Goal: Navigation & Orientation: Find specific page/section

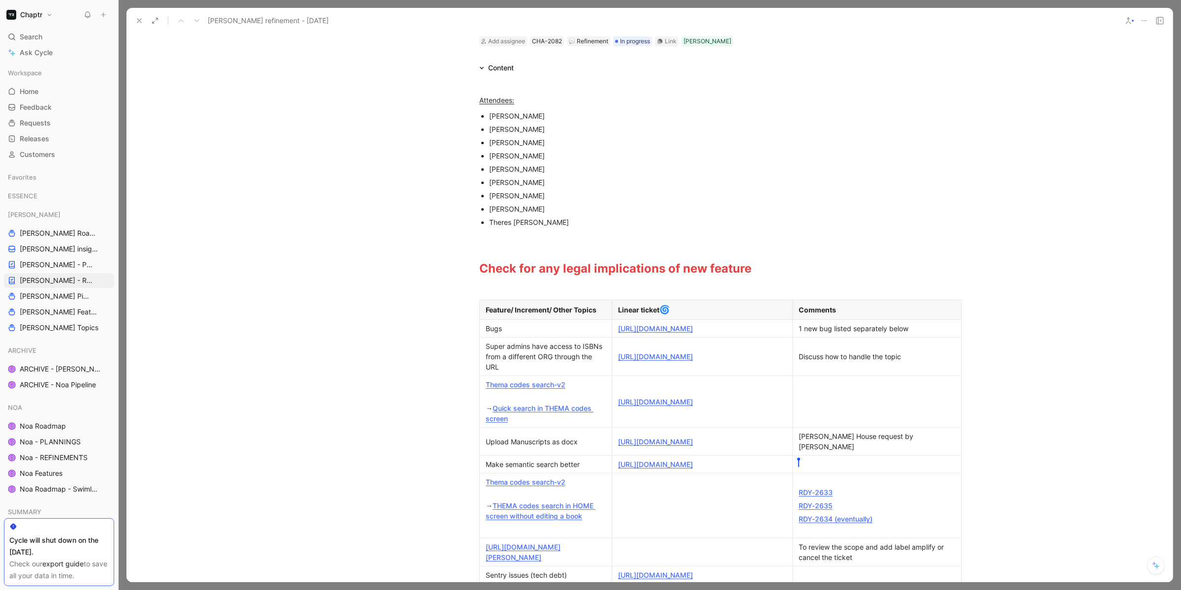
scroll to position [53, 0]
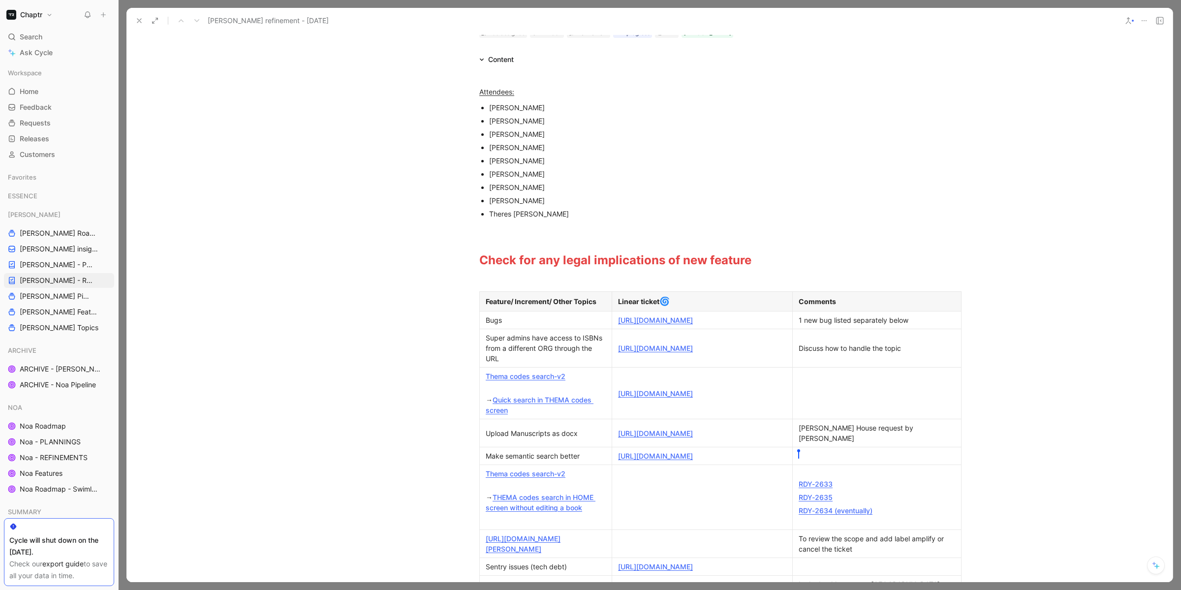
click at [684, 318] on link "https://linear.app/chaptr/team/RDY/view/bugs-42c7ab419c26" at bounding box center [655, 320] width 75 height 8
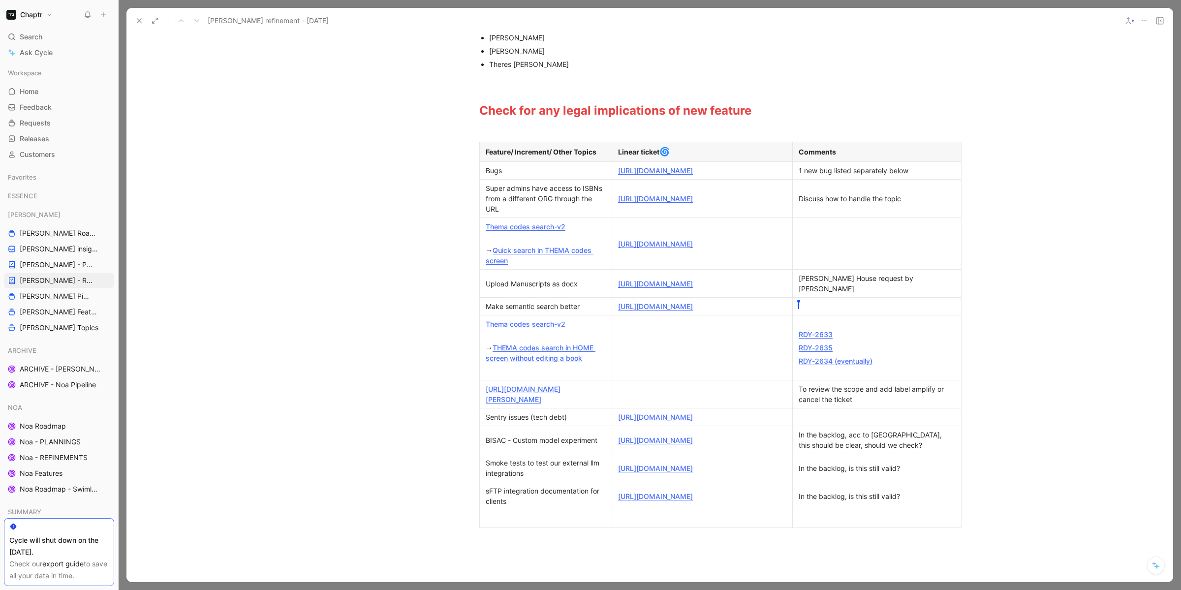
scroll to position [216, 0]
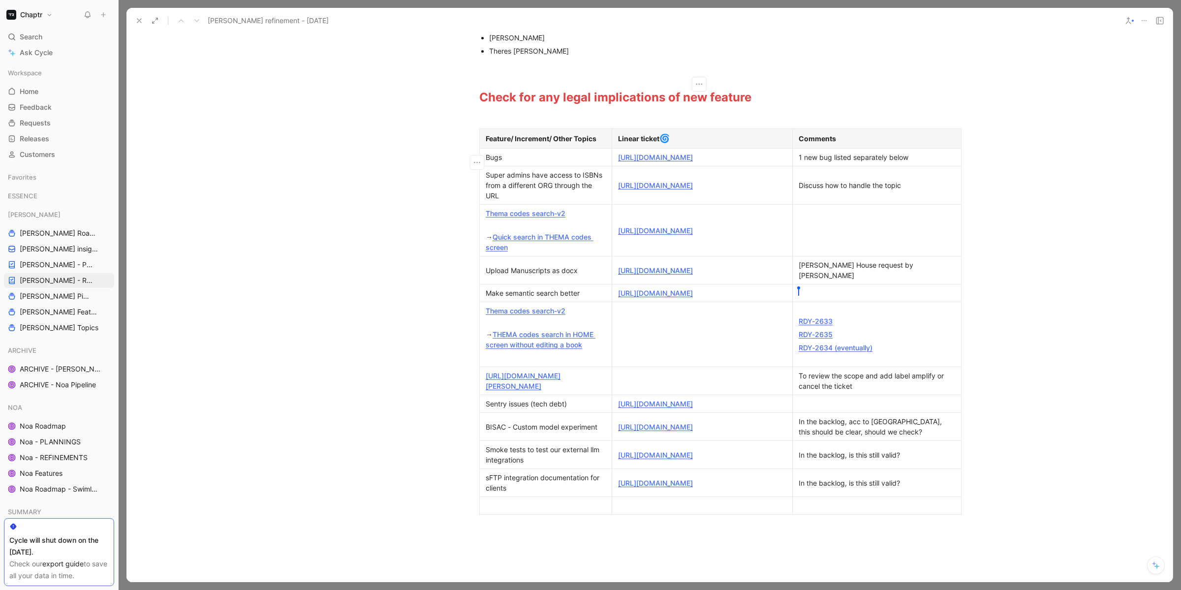
click at [645, 431] on link "https://linear.app/chaptr/project/bisac-custom-model-experiment-002237a529c7/is…" at bounding box center [655, 427] width 75 height 8
click at [647, 459] on link "https://linear.app/chaptr/issue/RDY-2323/smoke-tests-to-test-our-external-llm-i…" at bounding box center [655, 455] width 75 height 8
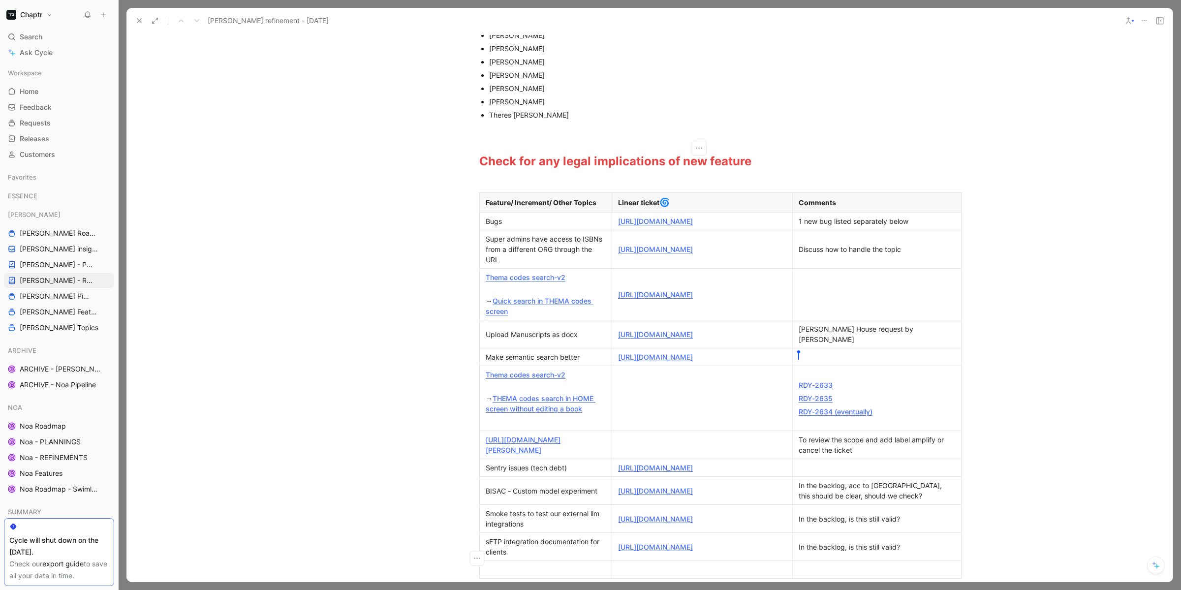
scroll to position [154, 0]
click at [647, 251] on link "https://linear.app/chaptr/issue/RDY-2603/bug-super-admins-have-access-to-isbns-…" at bounding box center [655, 247] width 75 height 8
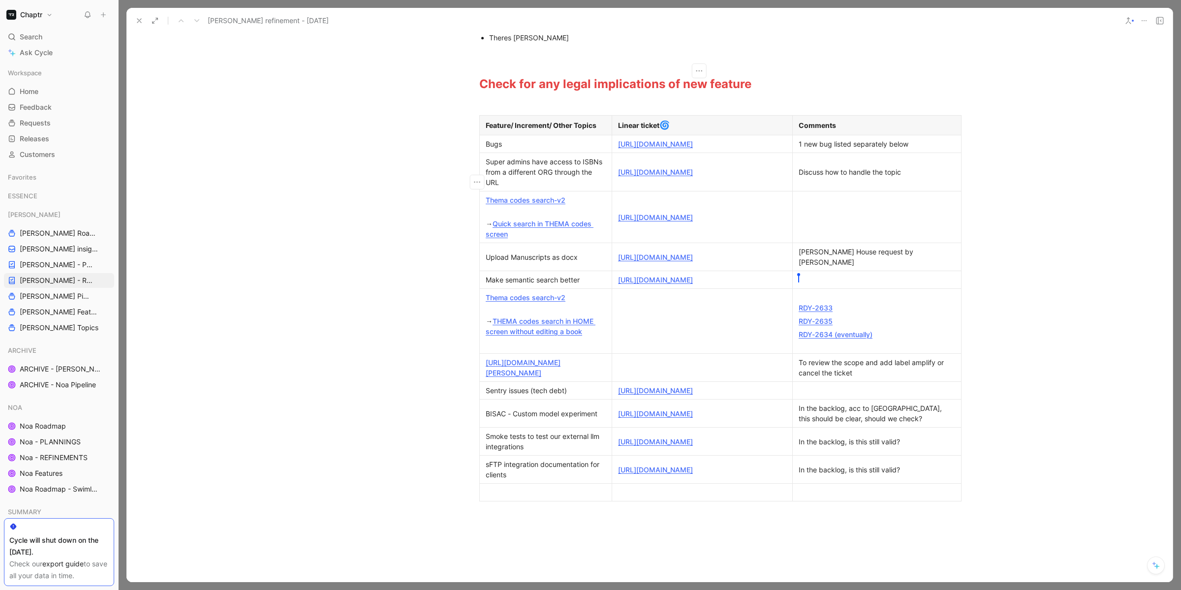
scroll to position [233, 0]
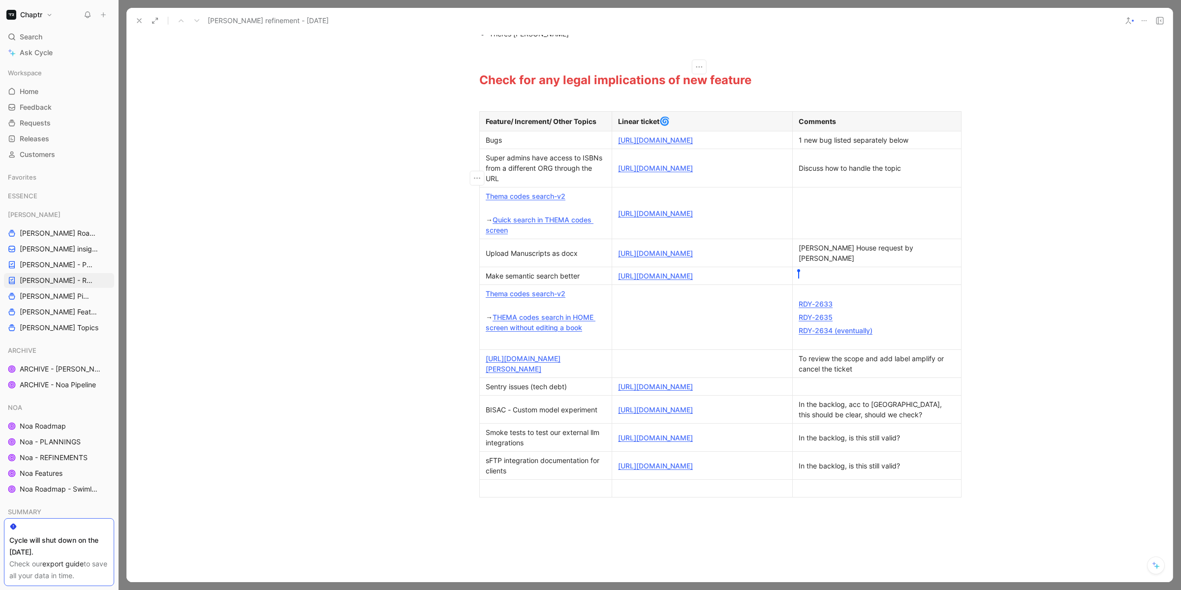
click at [535, 267] on td "Upload Manuscripts as docx" at bounding box center [546, 253] width 132 height 28
drag, startPoint x: 482, startPoint y: 295, endPoint x: 567, endPoint y: 295, distance: 84.7
click at [567, 283] on p "Make semantic search better" at bounding box center [546, 275] width 128 height 13
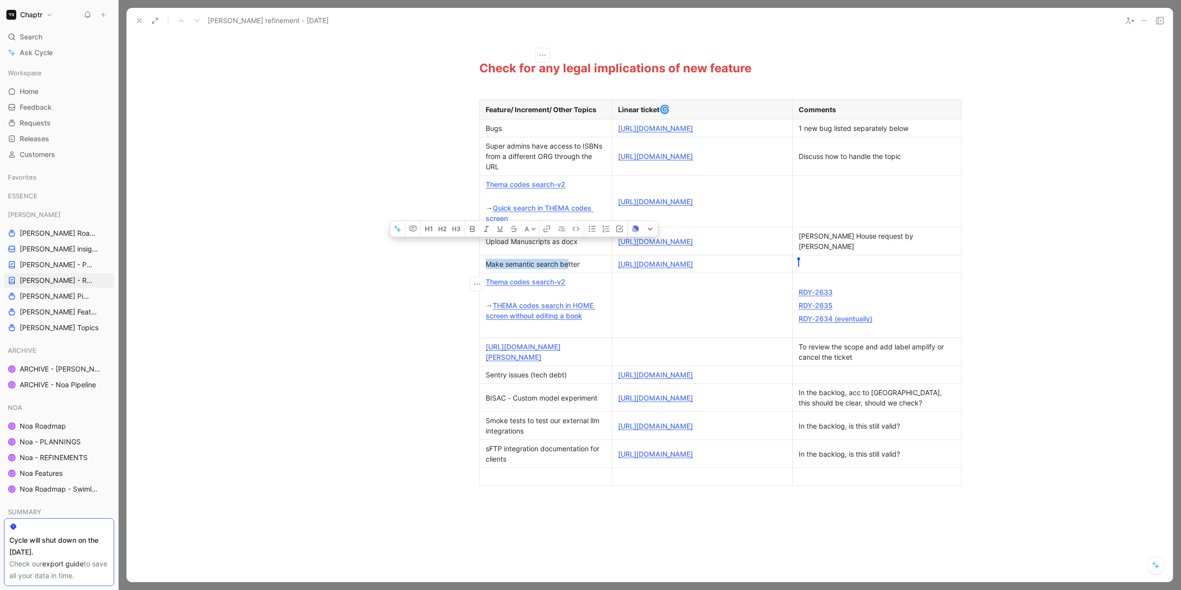
scroll to position [247, 0]
drag, startPoint x: 857, startPoint y: 442, endPoint x: 823, endPoint y: 439, distance: 33.6
click at [823, 406] on div "In the backlog, acc to Aga, this should be clear, should we check?" at bounding box center [877, 395] width 157 height 21
click at [509, 434] on div "Smoke tests to test our external llm integrations" at bounding box center [546, 423] width 120 height 21
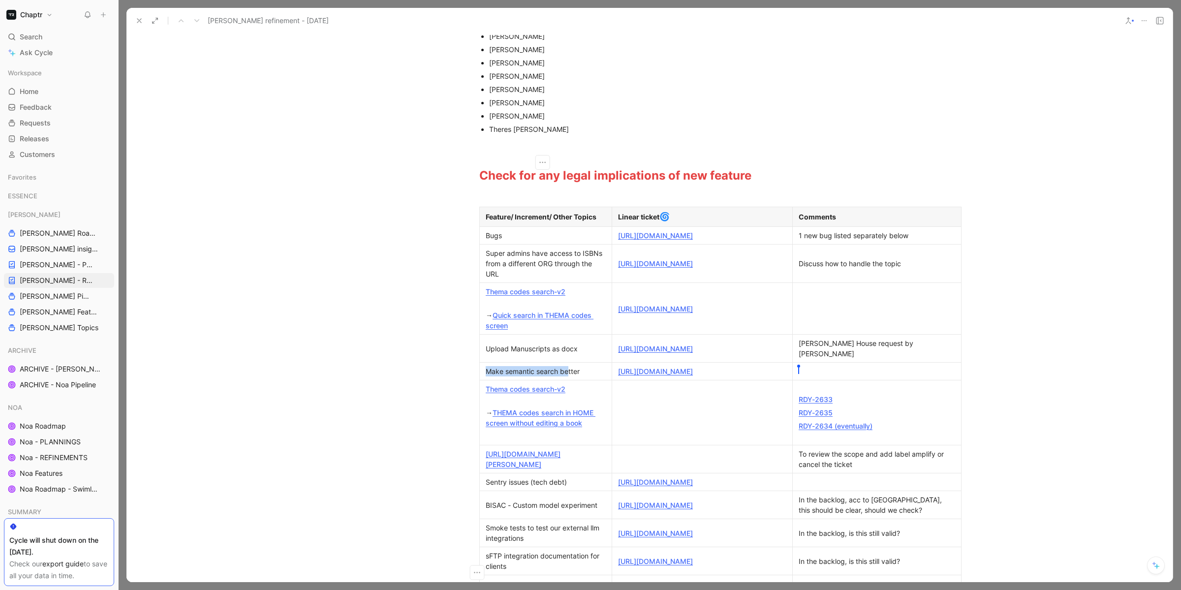
scroll to position [140, 0]
click at [693, 350] on link "https://chaptrhq.slack.com/archives/C06JKT0R5NF/p1754901118466569" at bounding box center [655, 346] width 75 height 8
drag, startPoint x: 707, startPoint y: 363, endPoint x: 614, endPoint y: 347, distance: 94.5
click at [614, 347] on p "https://chaptrhq.slack.com/archives/C06JKT0R5NF/p1754901118466569" at bounding box center [702, 346] width 176 height 13
copy link "https://chaptrhq.slack.com/archives/C06JKT0R5NF/p1754901118466569"
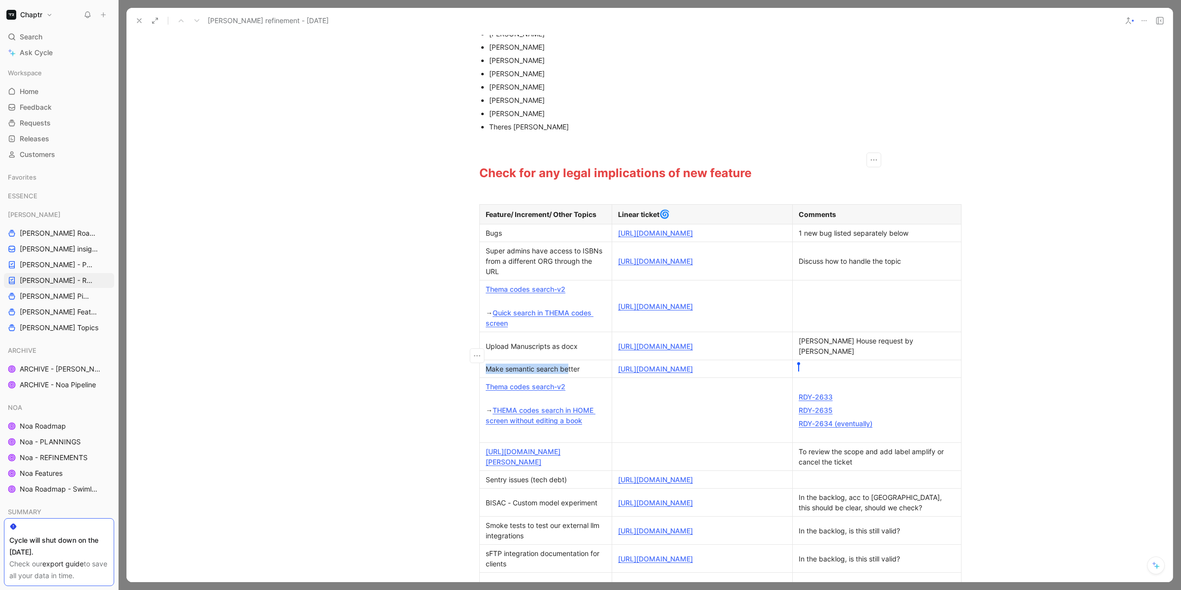
click at [938, 356] on div "Hariman House request by Nick Fletscher" at bounding box center [877, 346] width 157 height 21
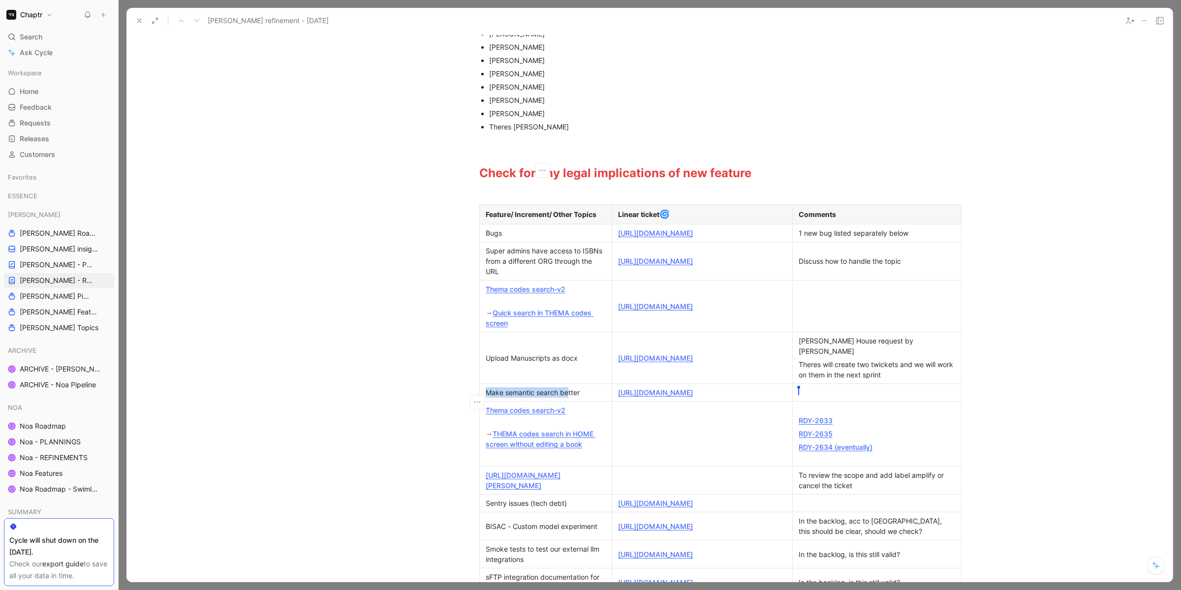
click at [539, 398] on div "Make semantic search better" at bounding box center [546, 392] width 120 height 10
click at [679, 397] on link "https://linear.app/chaptr/issue/RDY-2699/spike-investigate-what-can-we-change-t…" at bounding box center [655, 392] width 75 height 8
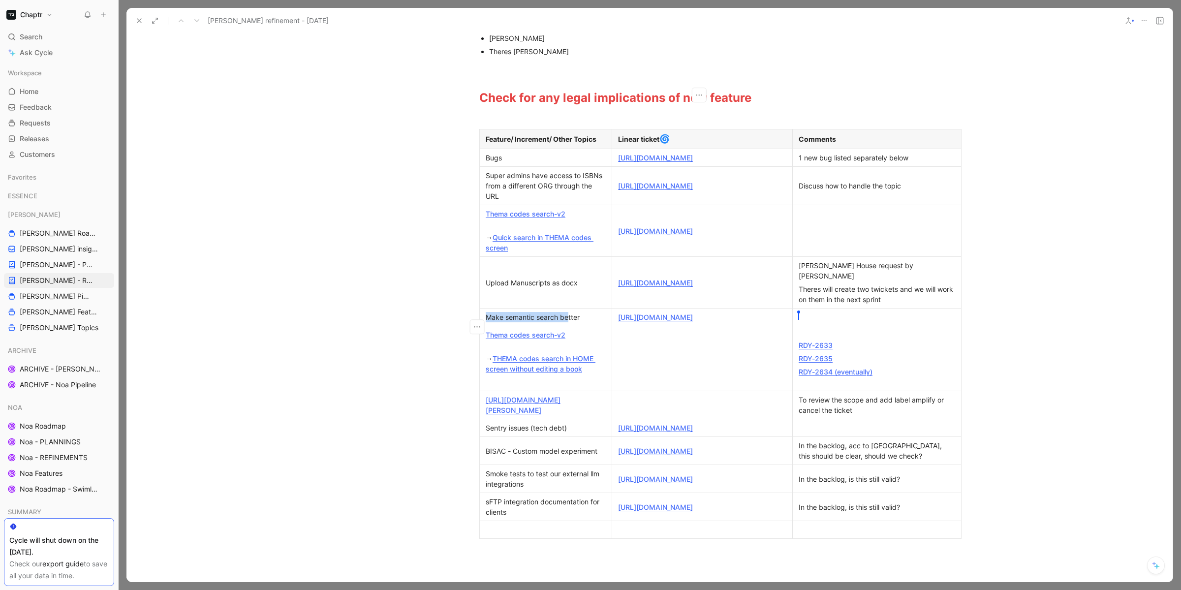
scroll to position [219, 0]
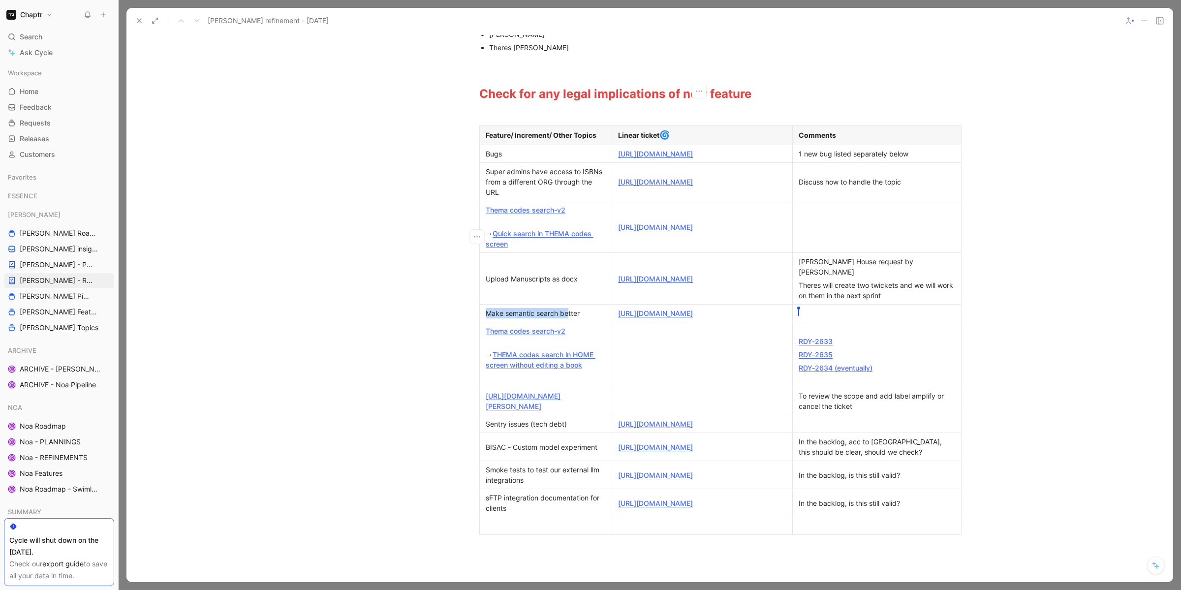
click at [649, 231] on link "https://linear.app/chaptr/issue/RDY-2627/implement-search-codes-button-and-moda…" at bounding box center [655, 227] width 75 height 8
click at [824, 346] on link "RDY-2633" at bounding box center [816, 341] width 34 height 8
click at [820, 359] on link "RDY-2635" at bounding box center [816, 354] width 34 height 8
click at [818, 372] on link "RDY-2634 (eventually)" at bounding box center [836, 368] width 74 height 8
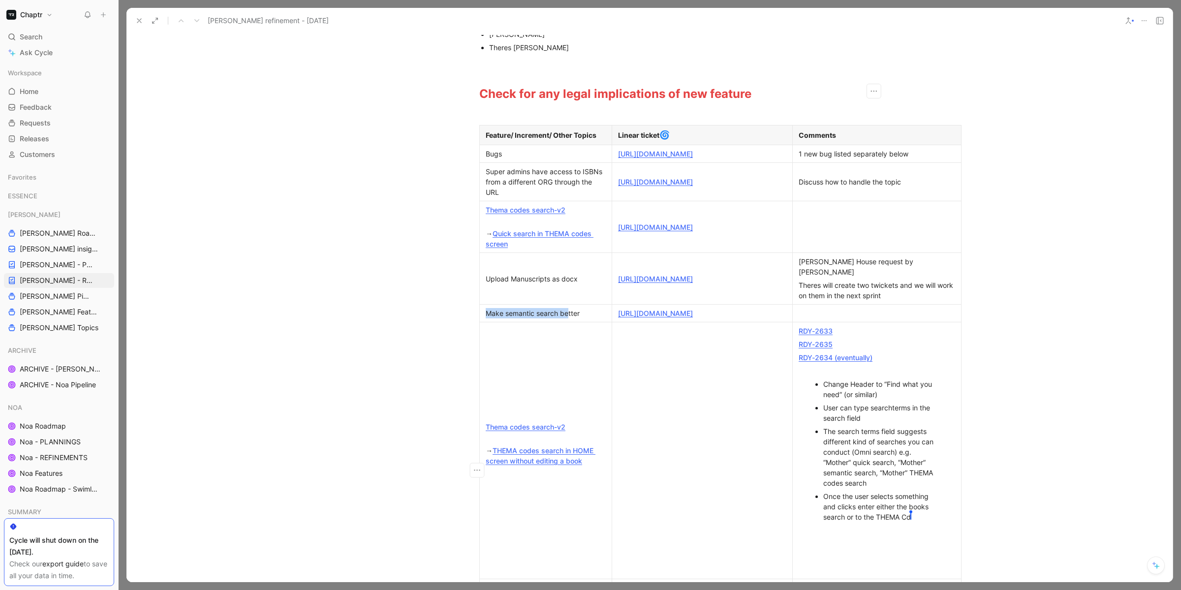
click at [526, 431] on link "Thema codes search-v2" at bounding box center [526, 427] width 80 height 8
click at [816, 335] on link "RDY-2633" at bounding box center [816, 331] width 34 height 8
click at [813, 348] on link "RDY-2635" at bounding box center [816, 344] width 34 height 8
click at [814, 362] on link "RDY-2634 (eventually)" at bounding box center [836, 357] width 74 height 8
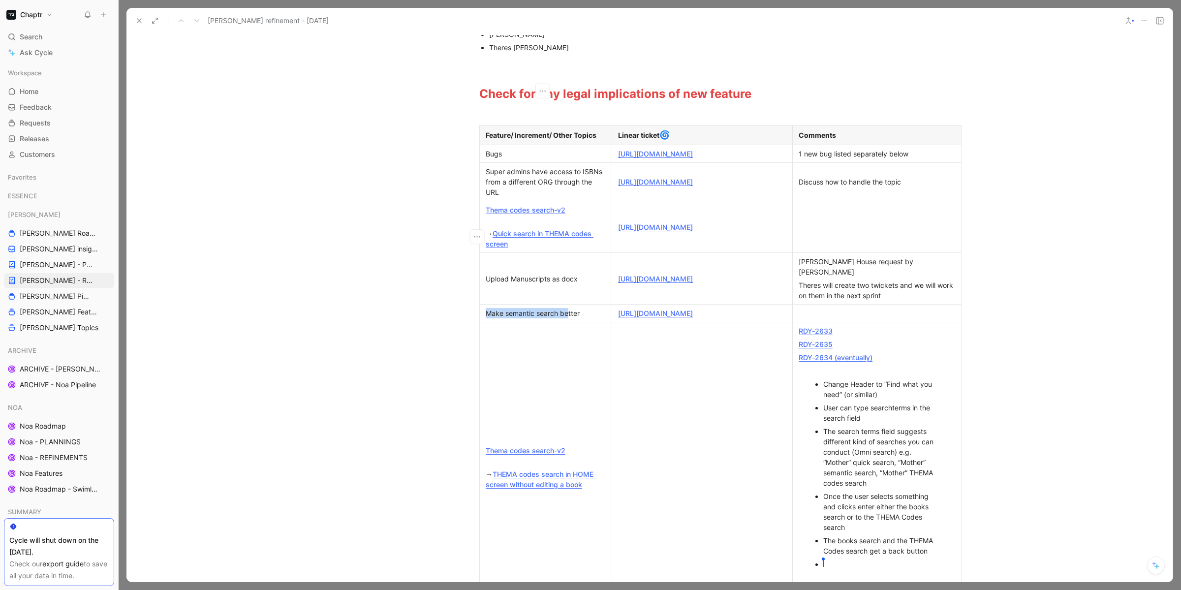
click at [531, 246] on link "Quick search in THEMA codes screen" at bounding box center [540, 238] width 108 height 19
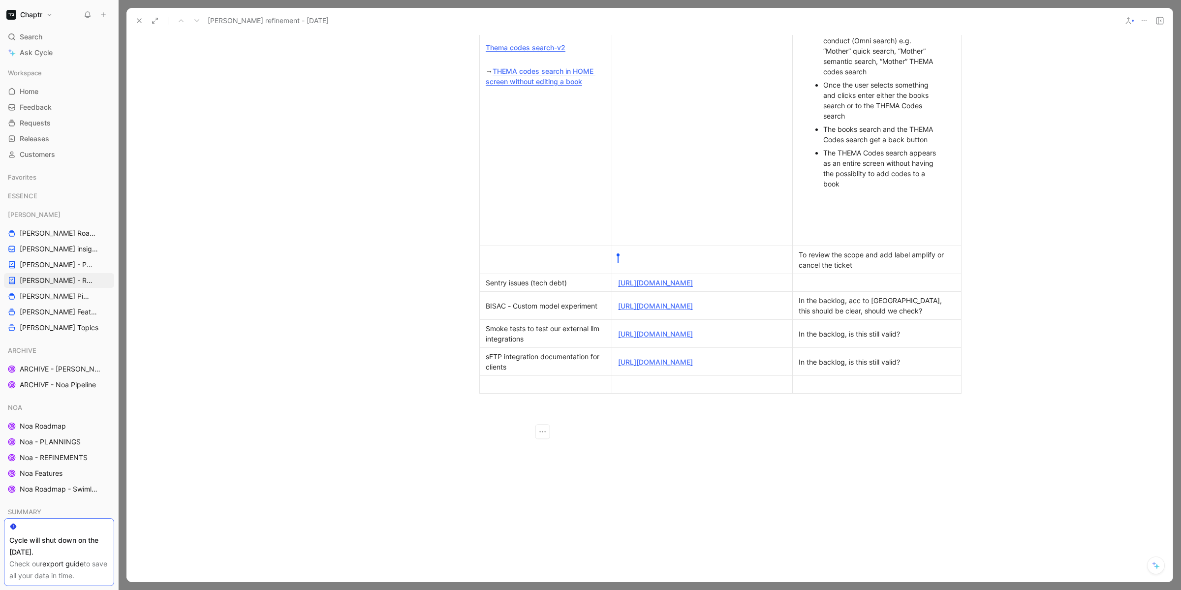
scroll to position [646, 0]
click at [685, 315] on link "https://linear Theres Rommel .app/chaptr/project/bisac-custom-model-experiment-…" at bounding box center [695, 305] width 155 height 19
click at [523, 344] on div "Smoke tests to test our external llm integrations" at bounding box center [546, 333] width 120 height 21
click at [644, 339] on div "https://linear.app/chaptr/issue/RDY-2323/smoke-tests-to-test-our-external-llm-i…" at bounding box center [702, 333] width 168 height 10
click at [645, 338] on link "https://linear.app/chaptr/issue/RDY-2323/smoke-tests-to-test-our-external-llm-i…" at bounding box center [655, 333] width 75 height 8
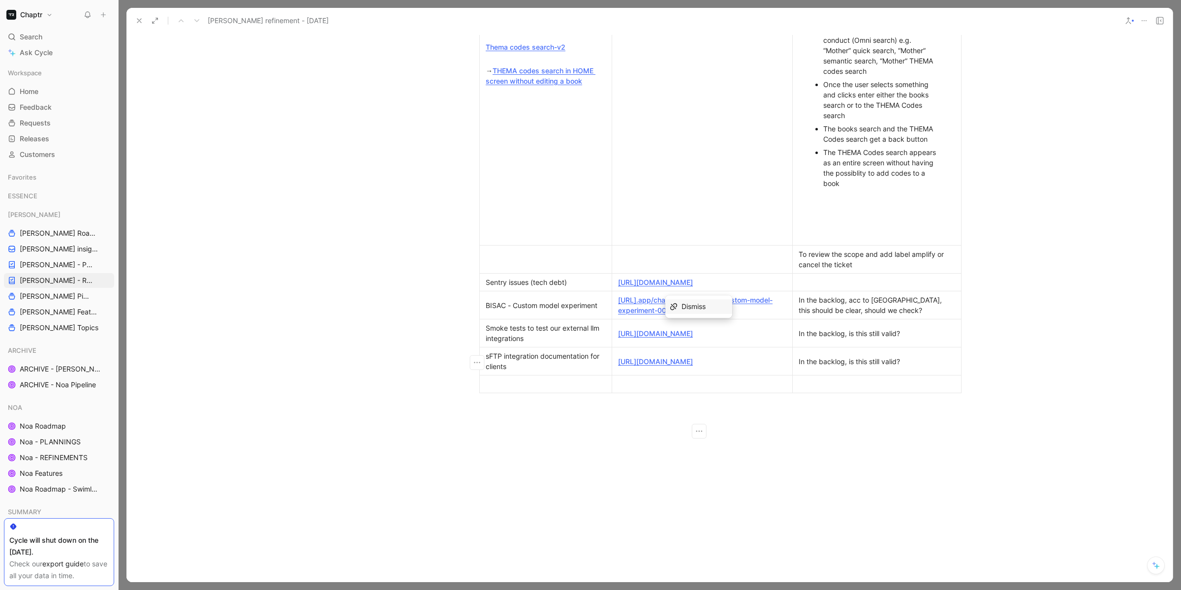
click at [644, 366] on link "https://linear.app/chaptr/issue/RDY-2556/sftp-integration-documentation-for-cli…" at bounding box center [655, 361] width 75 height 8
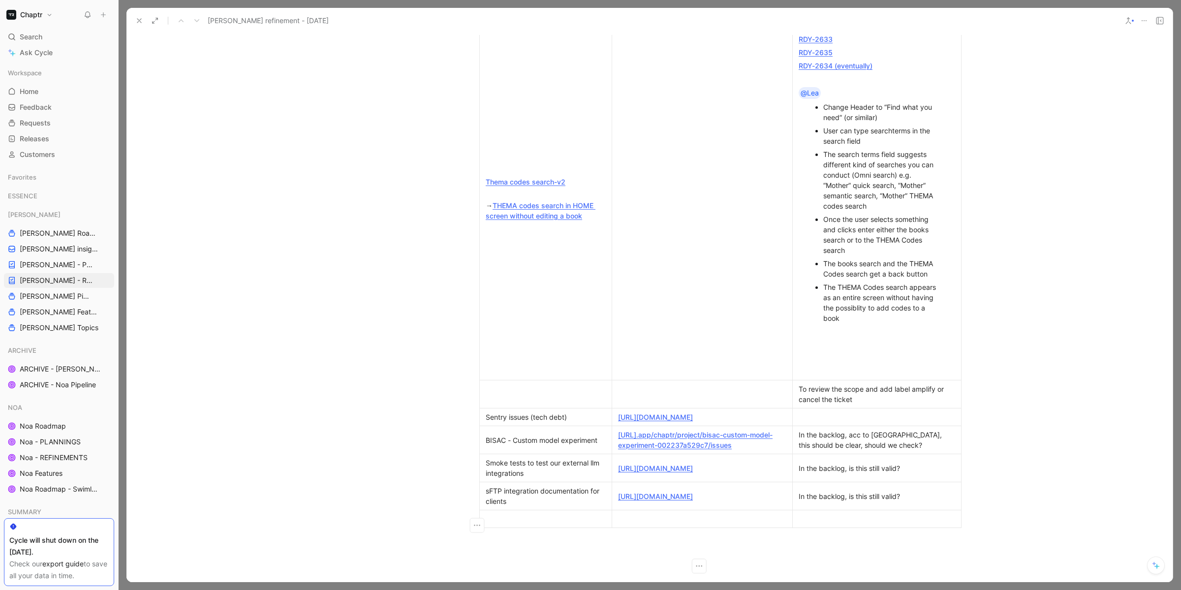
scroll to position [506, 0]
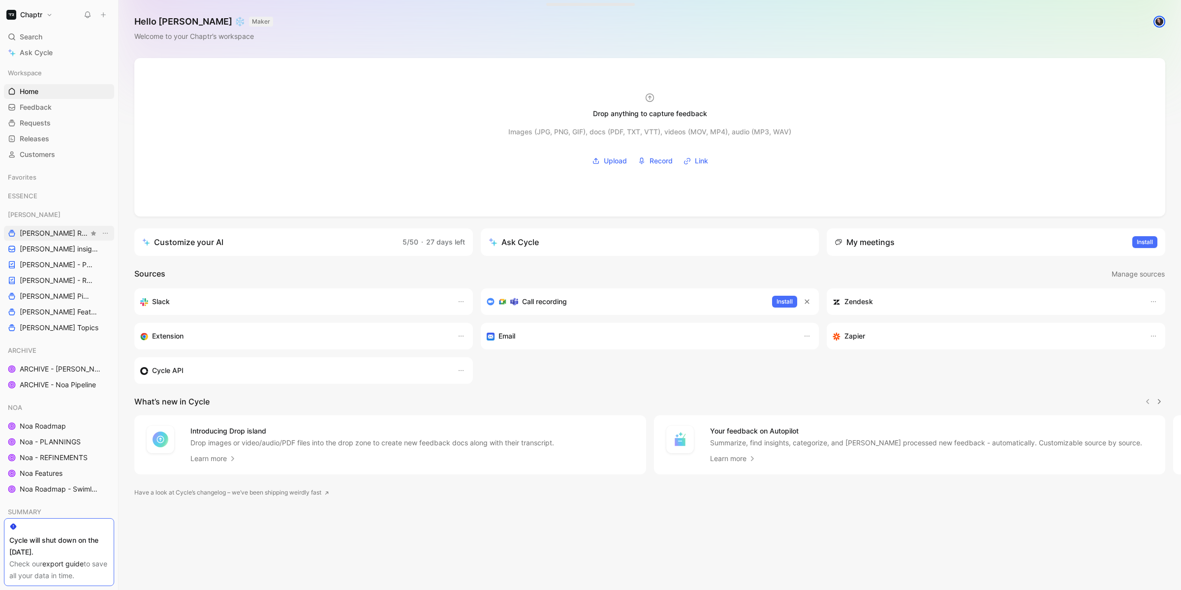
click at [55, 234] on span "[PERSON_NAME] Roadmap - open items" at bounding box center [54, 233] width 69 height 10
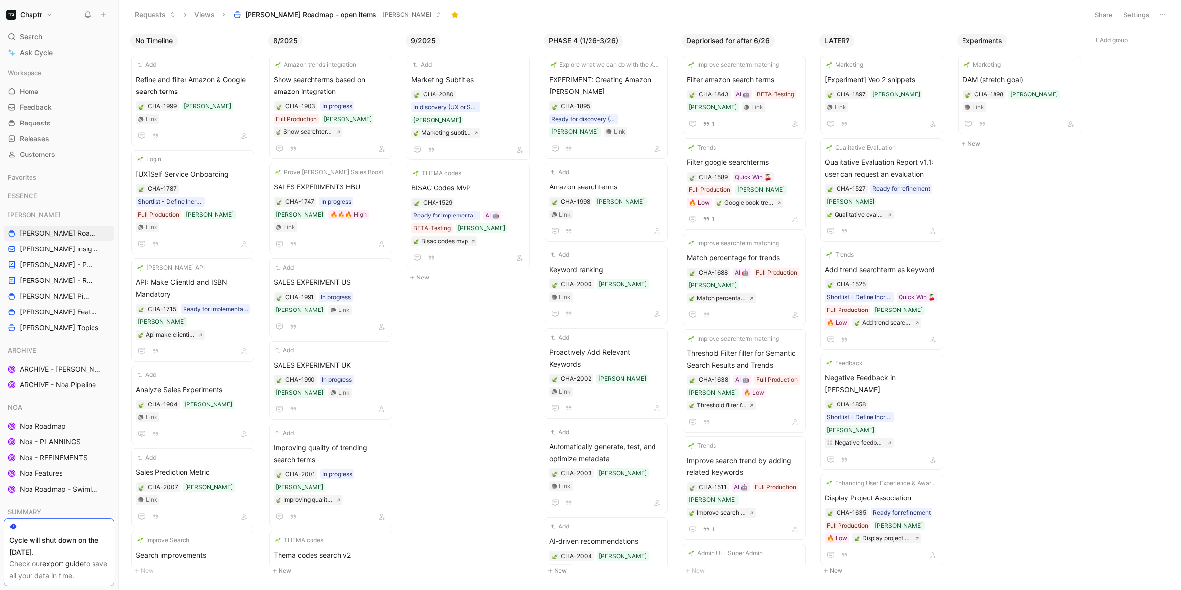
click at [426, 272] on button "New" at bounding box center [471, 278] width 130 height 12
click at [513, 332] on button "Create" at bounding box center [513, 338] width 26 height 12
click at [479, 290] on span "Untitled" at bounding box center [469, 296] width 114 height 12
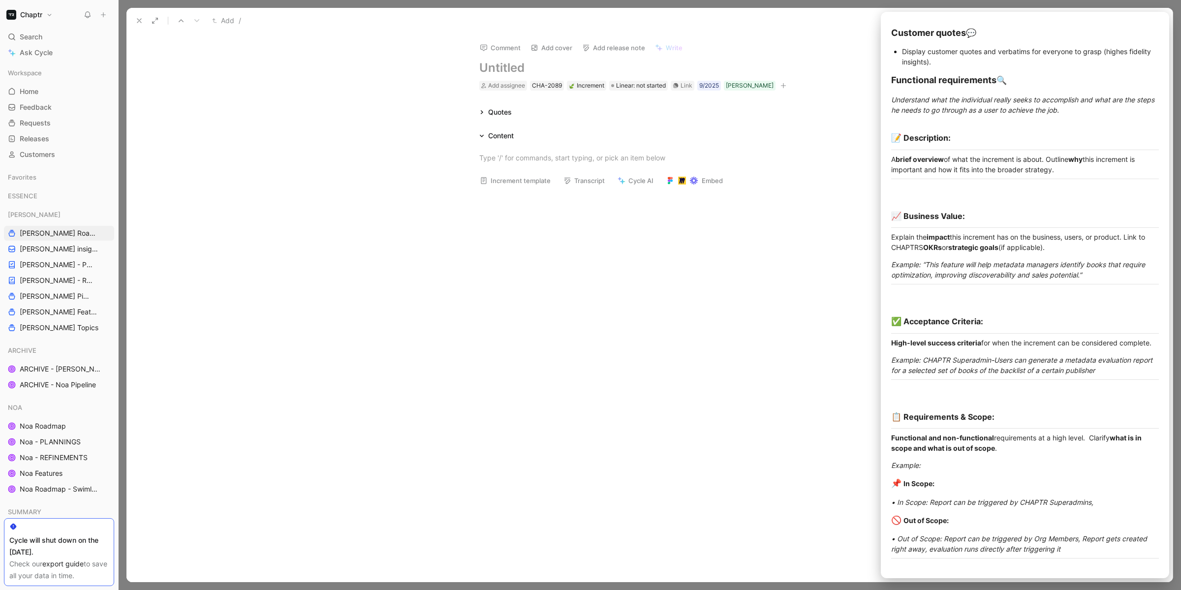
click at [530, 183] on button "Increment template" at bounding box center [515, 181] width 80 height 14
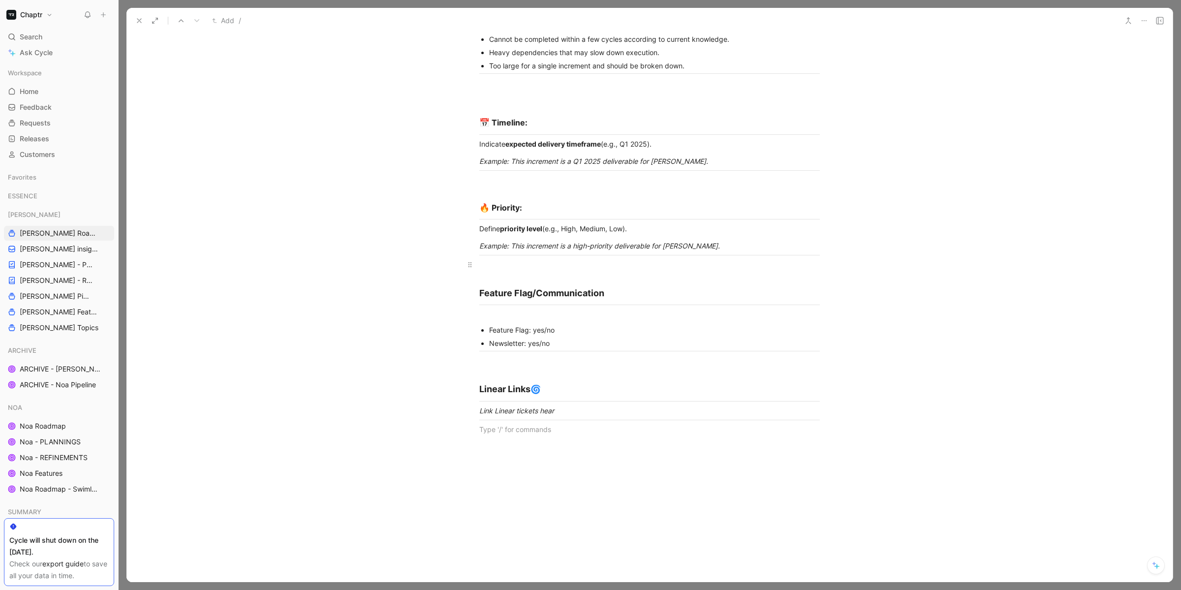
scroll to position [1678, 0]
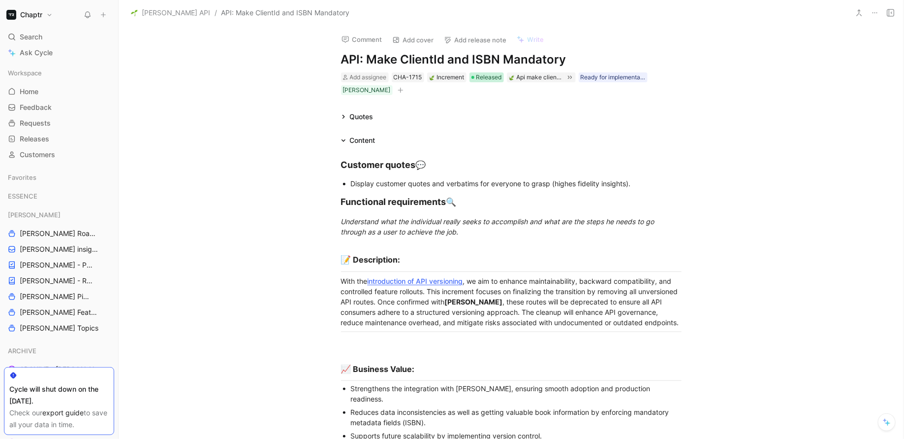
click at [485, 74] on span "Released" at bounding box center [489, 77] width 26 height 10
click at [893, 12] on icon at bounding box center [891, 13] width 8 height 8
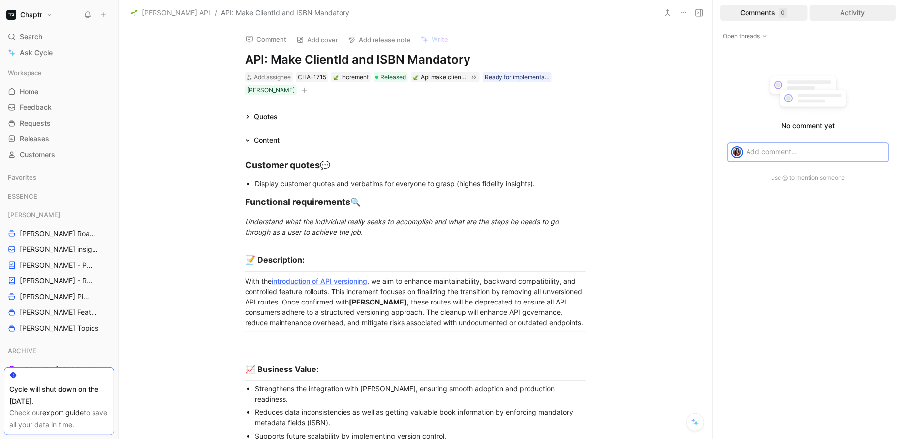
click at [841, 11] on div "Activity" at bounding box center [853, 13] width 87 height 16
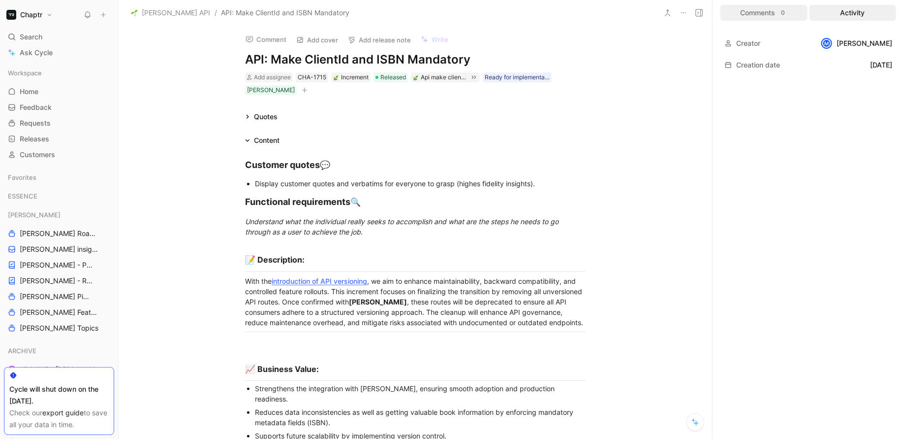
click at [780, 18] on div "Comments 0" at bounding box center [764, 13] width 87 height 16
